Goal: Check status

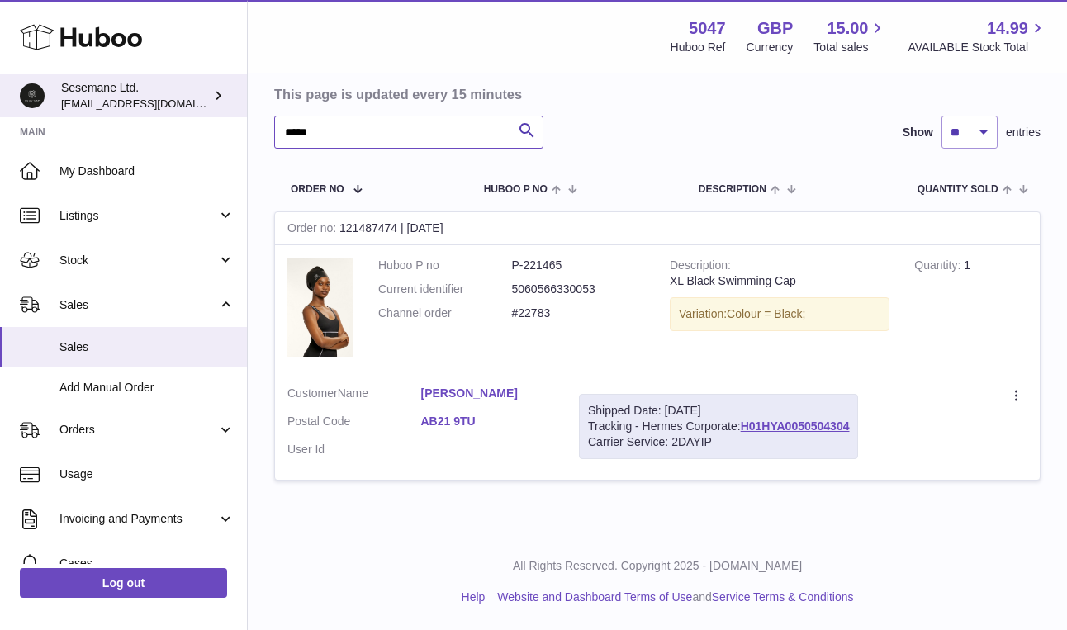
drag, startPoint x: 361, startPoint y: 130, endPoint x: 170, endPoint y: 100, distance: 193.2
click at [170, 100] on div "Huboo Sesemane Ltd. info@soulcap.com Main My Dashboard Listings Not with Huboo …" at bounding box center [533, 238] width 1067 height 785
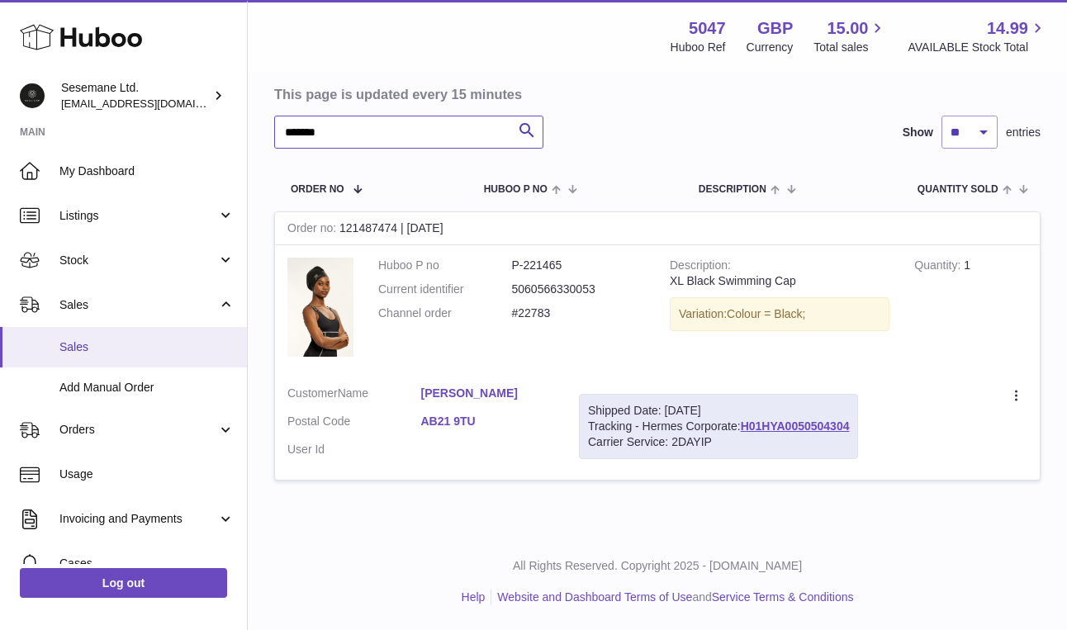
type input "*******"
click at [96, 334] on link "Sales" at bounding box center [123, 347] width 247 height 40
